Goal: Task Accomplishment & Management: Complete application form

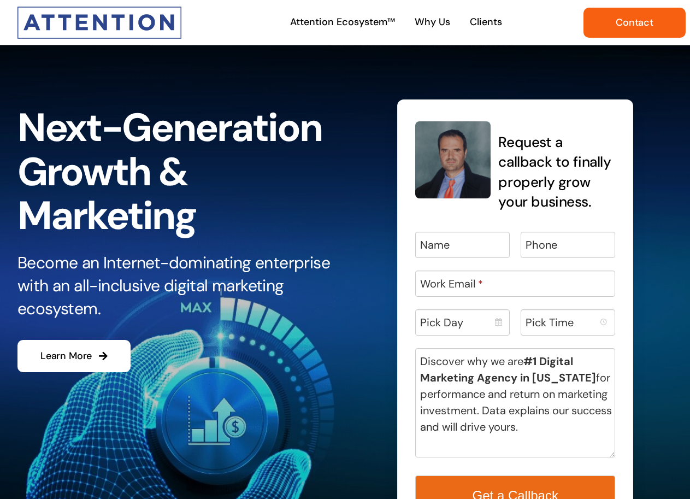
click at [646, 14] on link "Contact" at bounding box center [634, 23] width 102 height 30
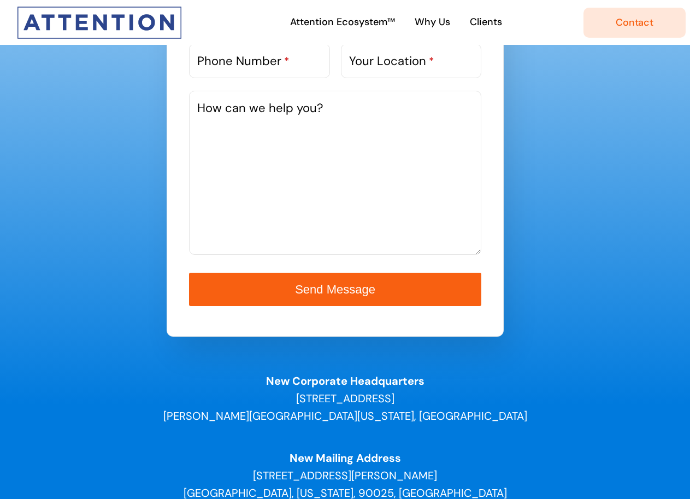
scroll to position [546, 0]
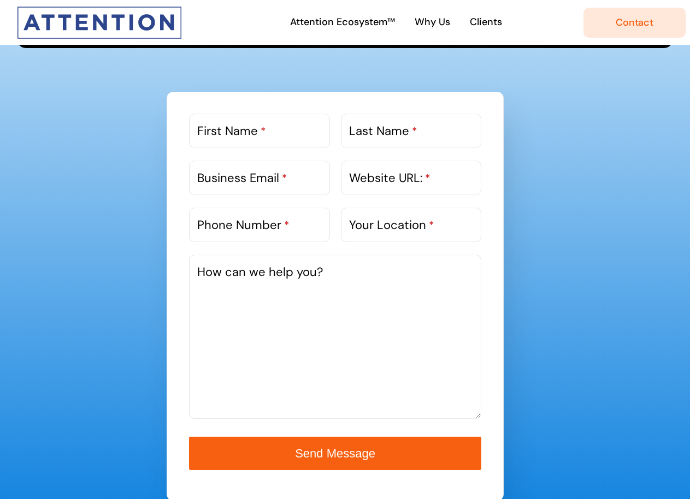
click at [254, 123] on label "First Name *" at bounding box center [231, 131] width 69 height 18
click at [254, 123] on input "First Name *" at bounding box center [259, 131] width 140 height 34
click at [268, 134] on input "First Name *" at bounding box center [259, 131] width 140 height 34
type input "[PERSON_NAME]"
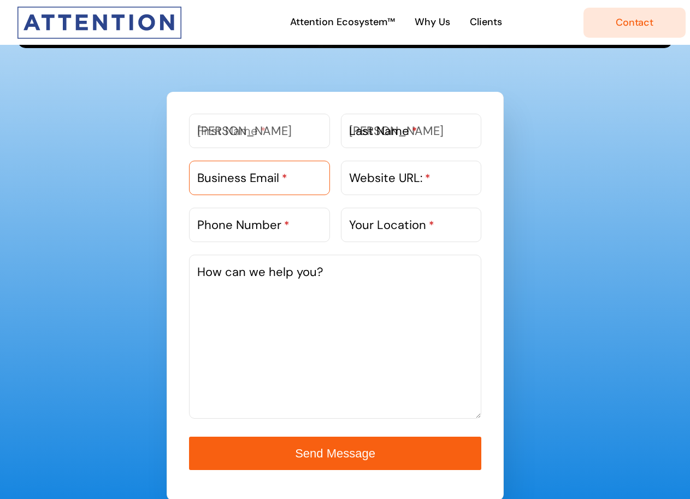
type input "[PERSON_NAME][EMAIL_ADDRESS][DOMAIN_NAME]"
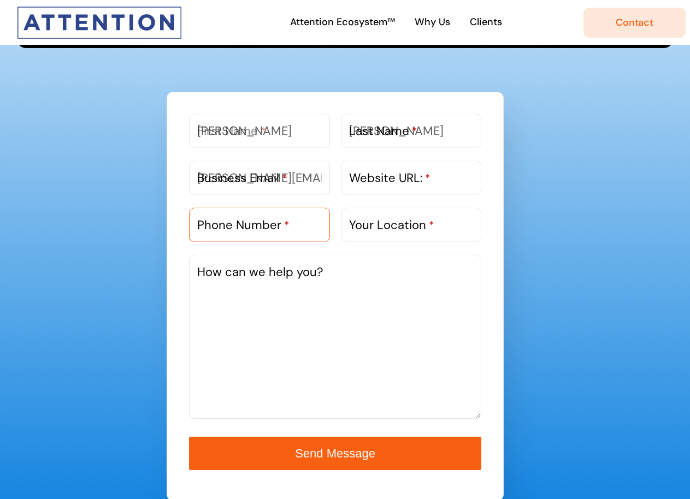
type input "2245995483"
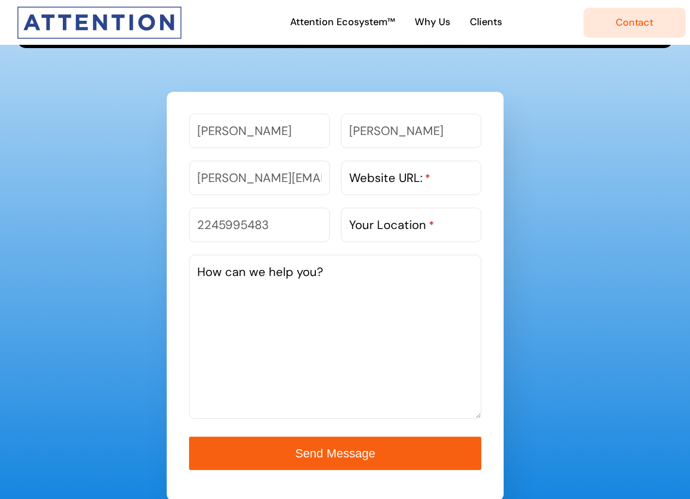
click at [395, 182] on label "Website URL: *" at bounding box center [389, 178] width 81 height 18
click at [395, 182] on input "Website URL: *" at bounding box center [411, 178] width 140 height 34
click at [390, 178] on label "Website URL: *" at bounding box center [389, 178] width 81 height 18
click at [390, 178] on input "Website URL: *" at bounding box center [411, 178] width 140 height 34
paste input "[URL][DOMAIN_NAME]"
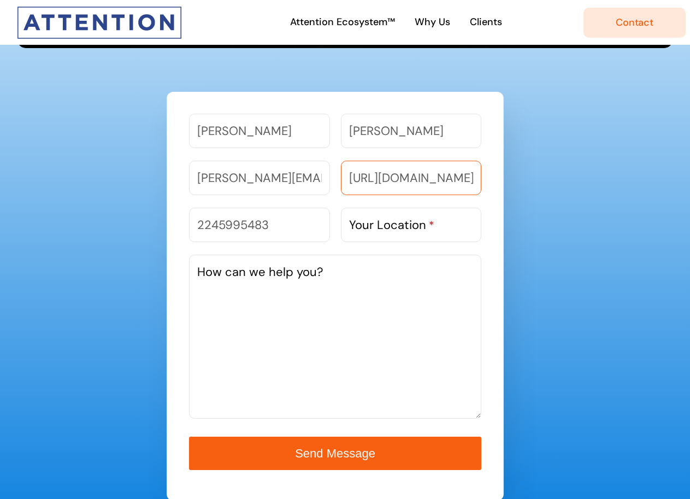
scroll to position [0, 33]
type input "[URL][DOMAIN_NAME]"
click at [452, 226] on input "Your Location *" at bounding box center [411, 224] width 140 height 34
paste input "[GEOGRAPHIC_DATA]"
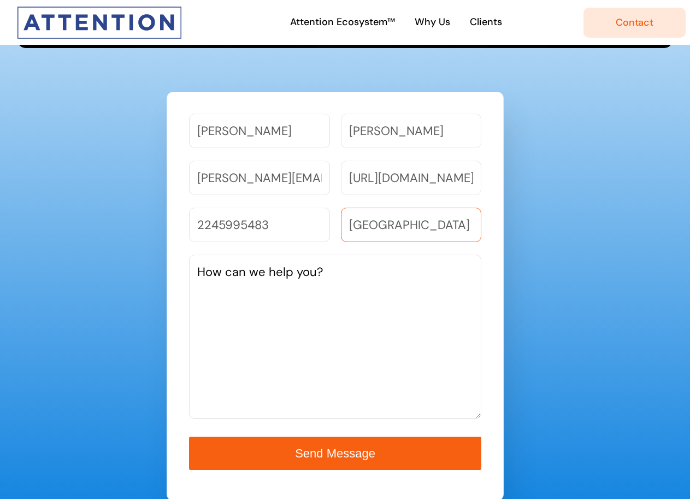
type input "[GEOGRAPHIC_DATA]"
click at [300, 313] on textarea "How can we help you?" at bounding box center [335, 336] width 292 height 164
drag, startPoint x: 287, startPoint y: 373, endPoint x: 301, endPoint y: 373, distance: 14.8
click at [287, 373] on textarea "How can we help you?" at bounding box center [335, 336] width 292 height 164
paste textarea "Hi there, I tried emailing you, but it bounced for some reason... so I’m reachi…"
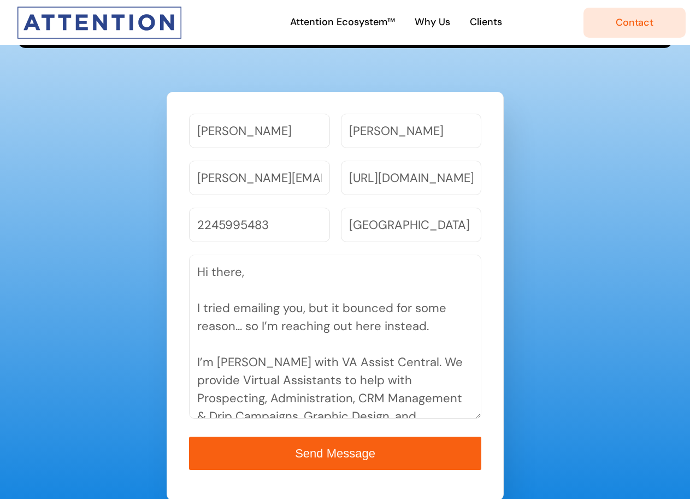
type textarea "Hi there, I tried emailing you, but it bounced for some reason... so I’m reachi…"
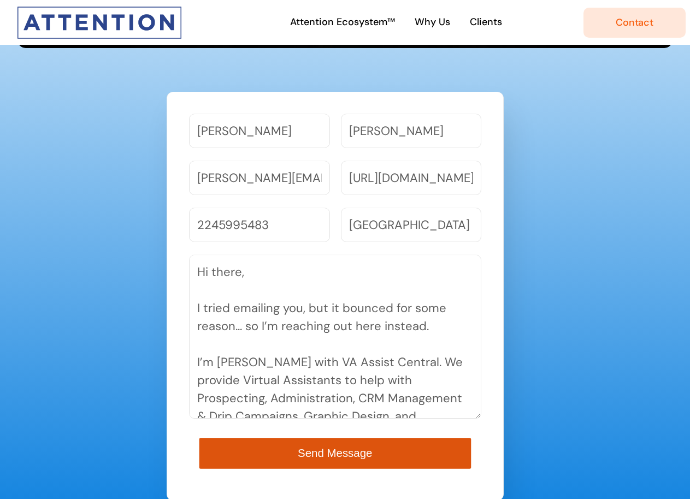
click at [322, 455] on span "Send Message" at bounding box center [335, 453] width 74 height 13
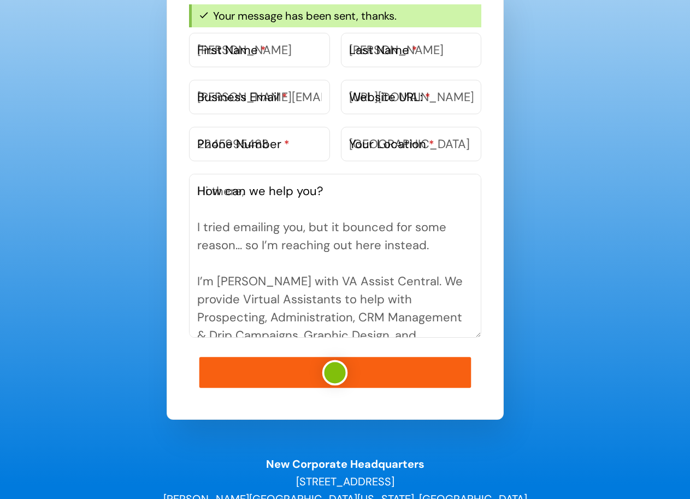
scroll to position [601, 0]
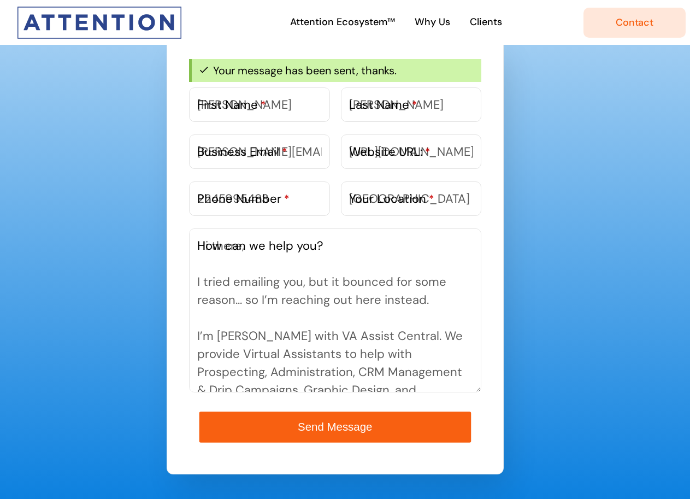
type button "submit"
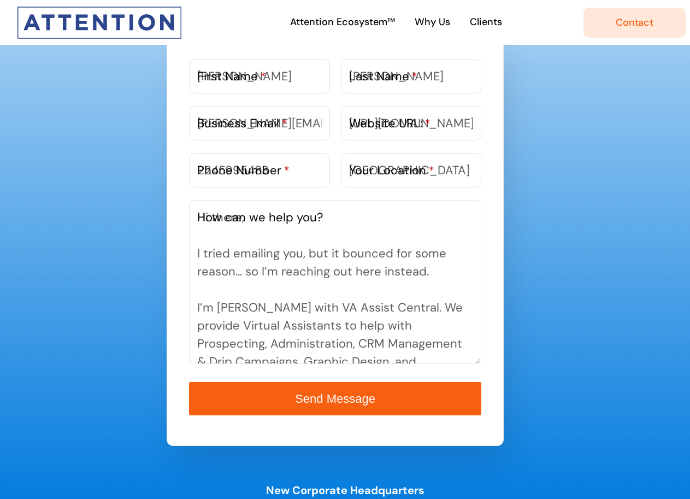
drag, startPoint x: 595, startPoint y: 383, endPoint x: 591, endPoint y: 375, distance: 8.5
click at [595, 383] on div "Let’s get to work. Ready to dominate the Internet for your industry? Drop a lin…" at bounding box center [344, 47] width 681 height 1172
